Goal: Task Accomplishment & Management: Complete application form

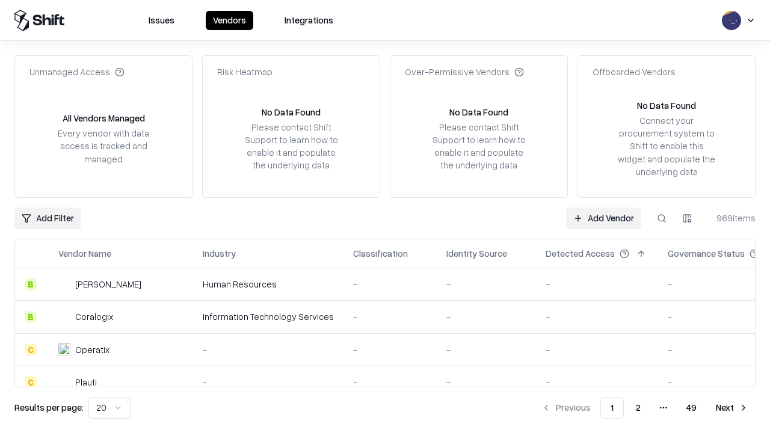
click at [603, 218] on link "Add Vendor" at bounding box center [603, 219] width 75 height 22
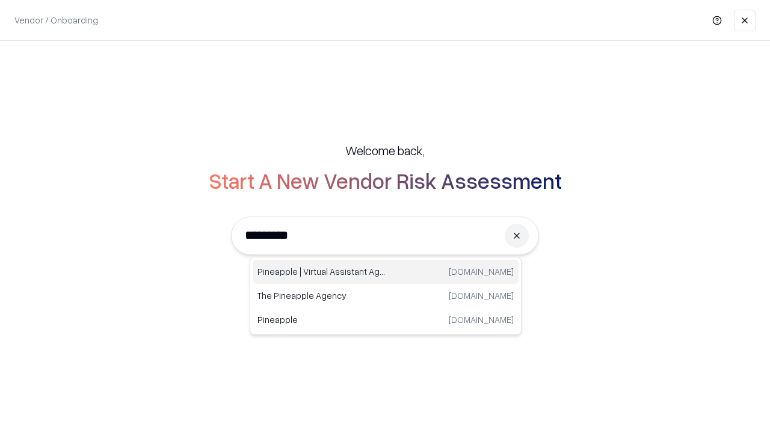
click at [386, 272] on div "Pineapple | Virtual Assistant Agency [DOMAIN_NAME]" at bounding box center [386, 272] width 266 height 24
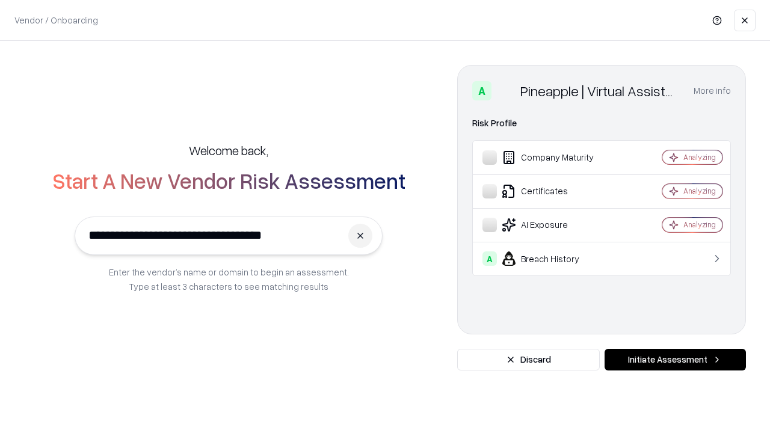
type input "**********"
click at [675, 360] on button "Initiate Assessment" at bounding box center [675, 360] width 141 height 22
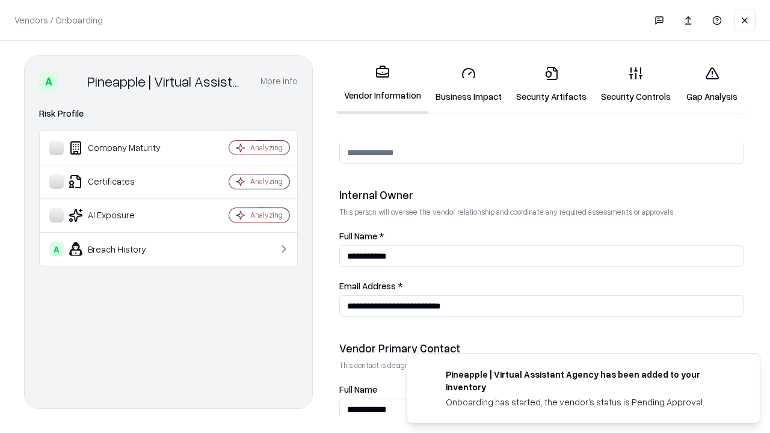
scroll to position [623, 0]
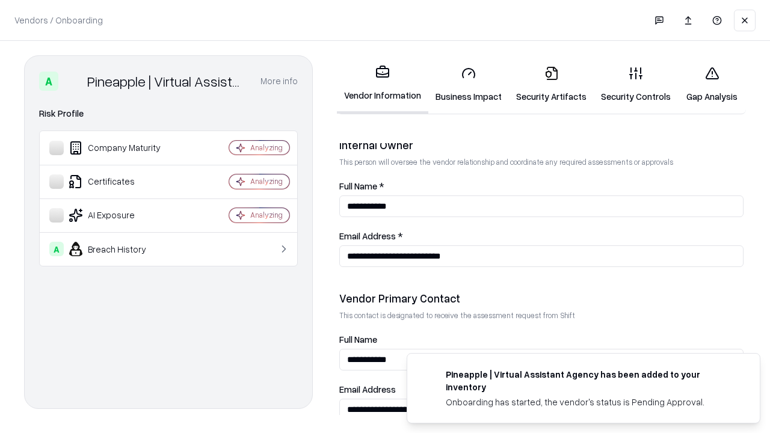
click at [469, 84] on link "Business Impact" at bounding box center [468, 85] width 81 height 56
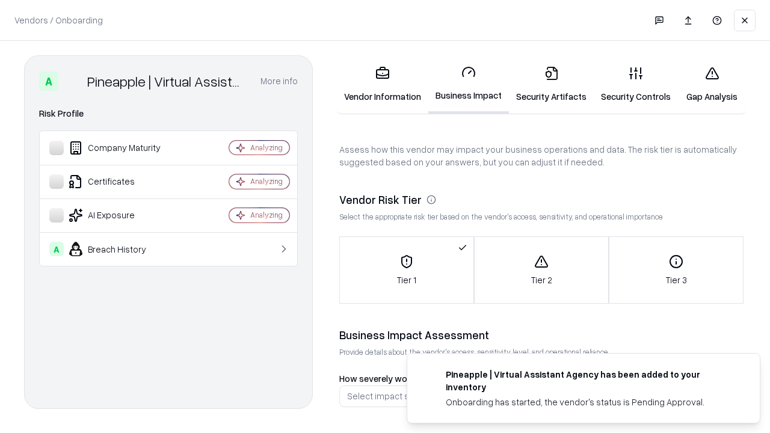
click at [551, 84] on link "Security Artifacts" at bounding box center [551, 85] width 85 height 56
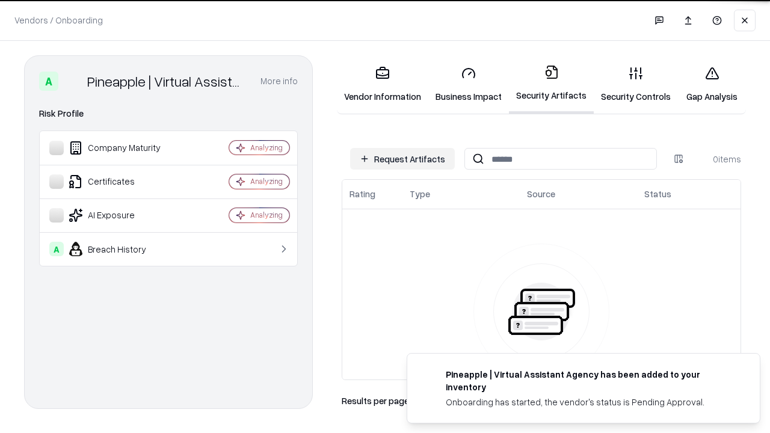
click at [403, 159] on button "Request Artifacts" at bounding box center [402, 159] width 105 height 22
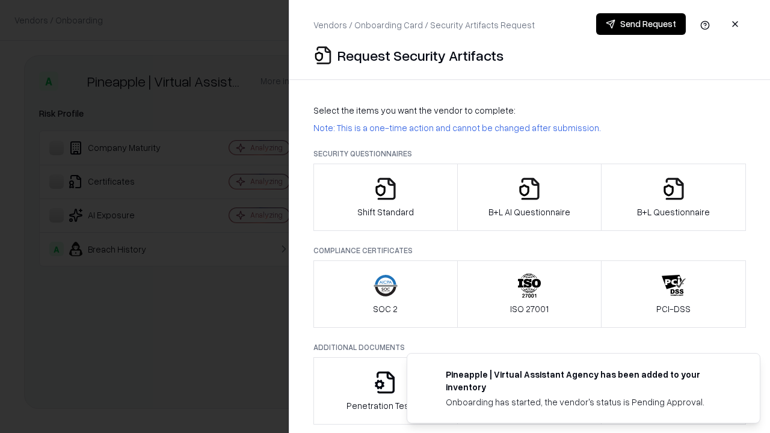
click at [385, 197] on icon "button" at bounding box center [386, 189] width 24 height 24
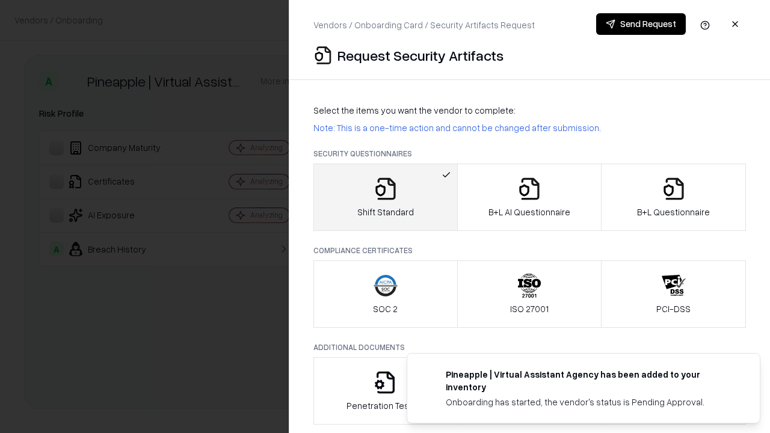
click at [641, 24] on button "Send Request" at bounding box center [641, 24] width 90 height 22
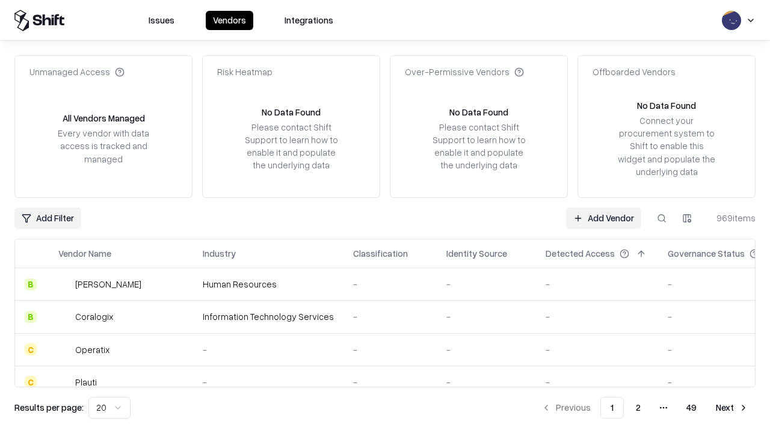
click at [662, 218] on button at bounding box center [662, 219] width 22 height 22
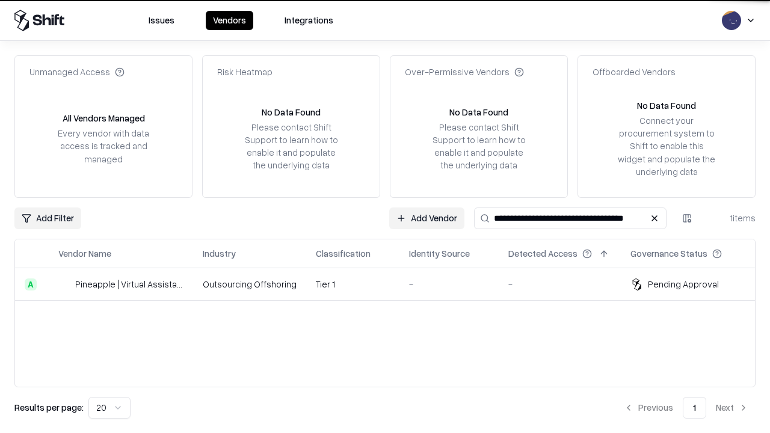
type input "**********"
click at [392, 284] on td "Tier 1" at bounding box center [352, 284] width 93 height 32
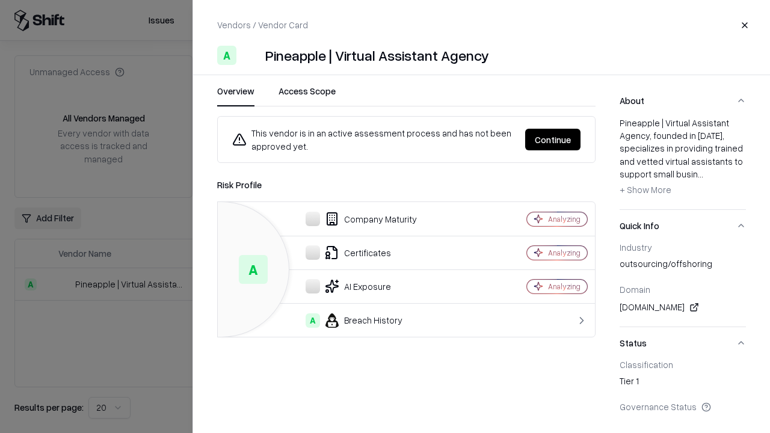
click at [553, 140] on button "Continue" at bounding box center [552, 140] width 55 height 22
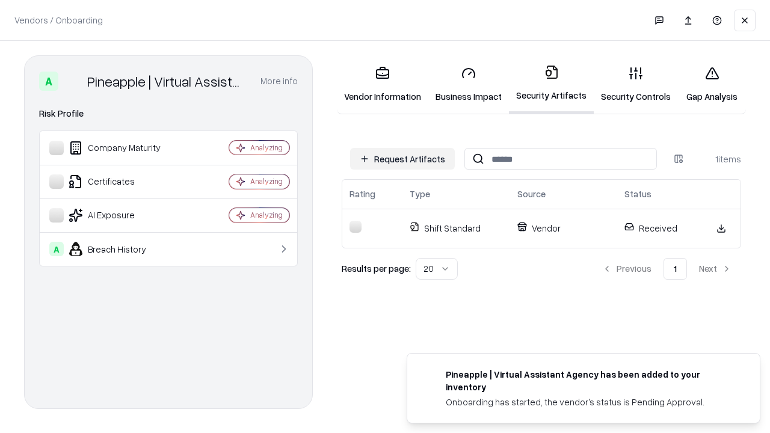
click at [636, 84] on link "Security Controls" at bounding box center [636, 85] width 84 height 56
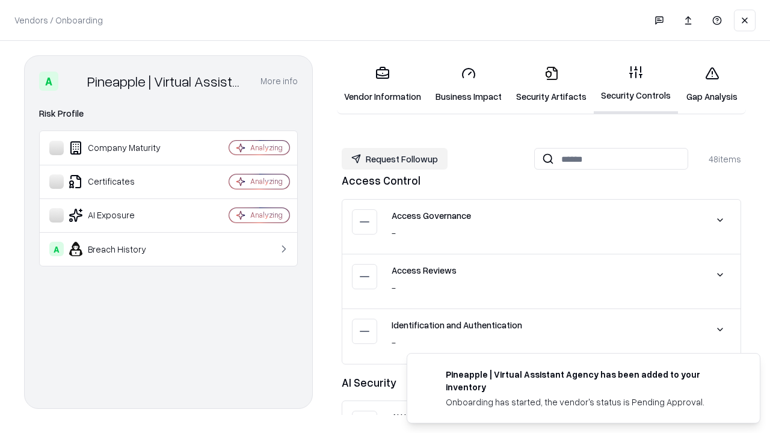
click at [395, 158] on button "Request Followup" at bounding box center [395, 159] width 106 height 22
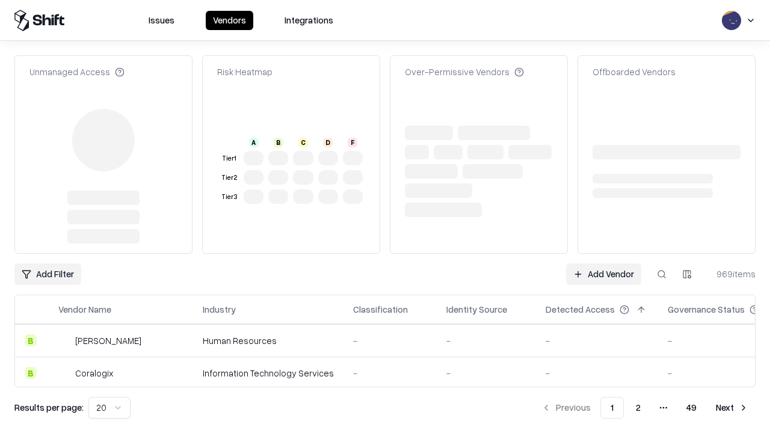
click at [603, 264] on link "Add Vendor" at bounding box center [603, 275] width 75 height 22
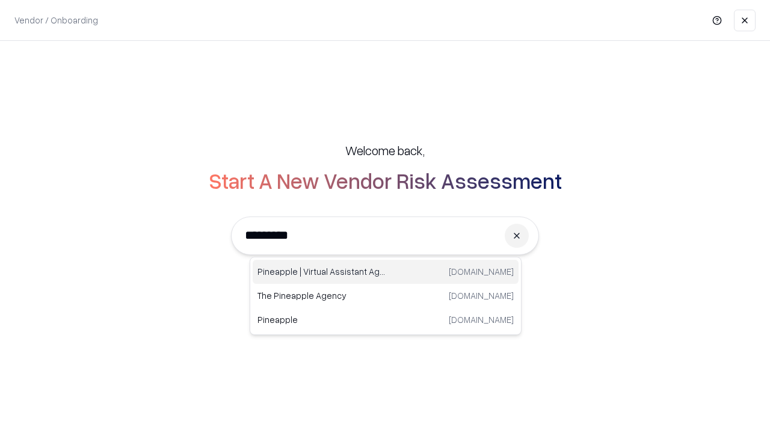
click at [386, 272] on div "Pineapple | Virtual Assistant Agency [DOMAIN_NAME]" at bounding box center [386, 272] width 266 height 24
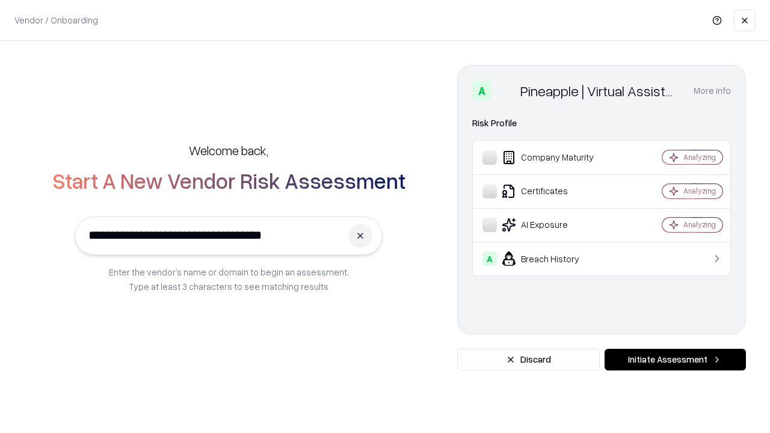
type input "**********"
click at [675, 360] on button "Initiate Assessment" at bounding box center [675, 360] width 141 height 22
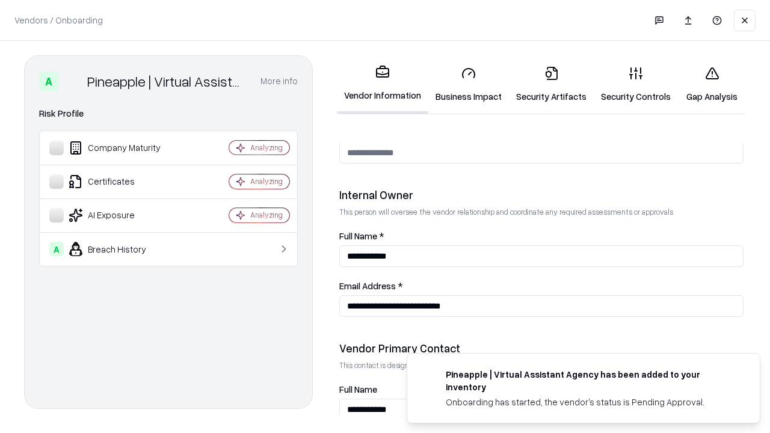
scroll to position [623, 0]
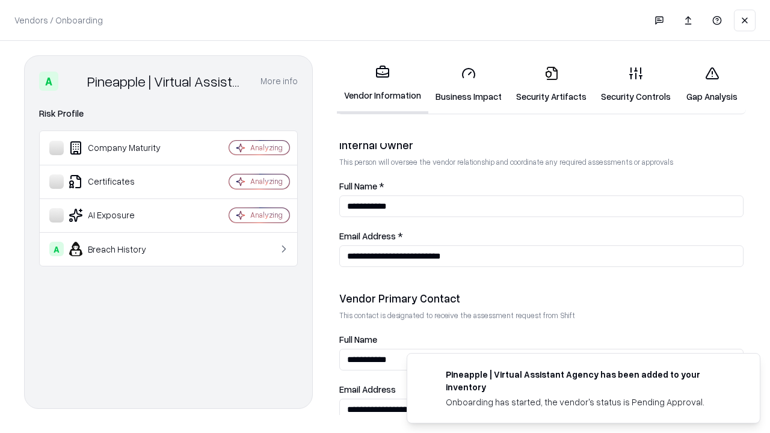
click at [712, 84] on link "Gap Analysis" at bounding box center [712, 85] width 68 height 56
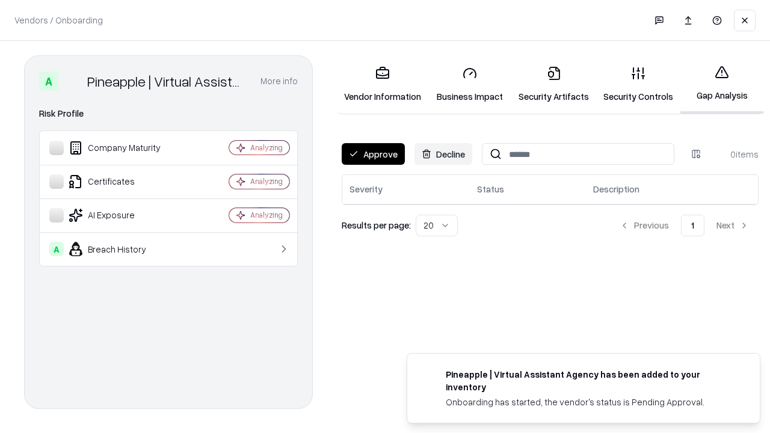
click at [373, 154] on button "Approve" at bounding box center [373, 154] width 63 height 22
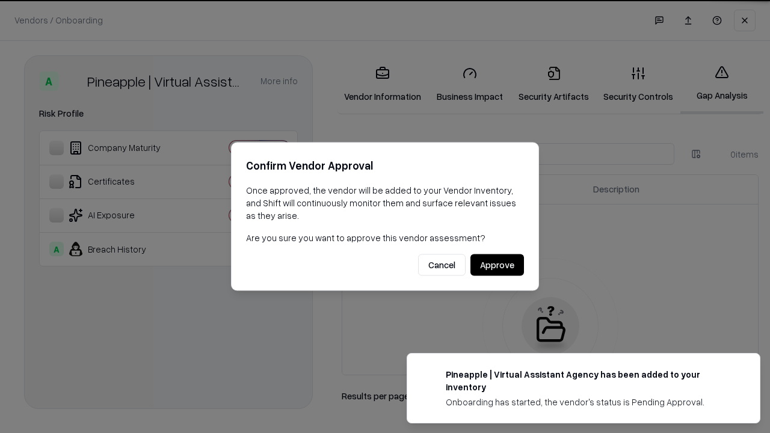
click at [497, 265] on button "Approve" at bounding box center [498, 266] width 54 height 22
